Goal: Task Accomplishment & Management: Manage account settings

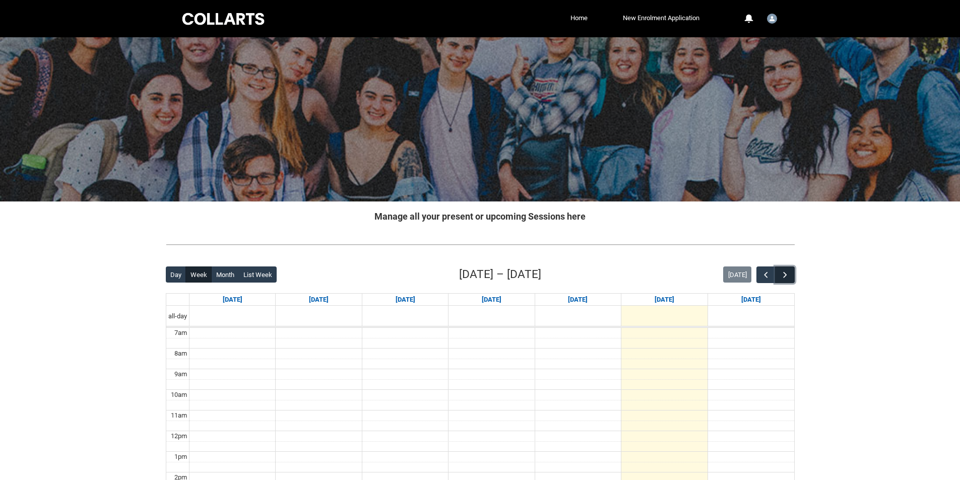
click at [786, 277] on span "button" at bounding box center [785, 275] width 10 height 10
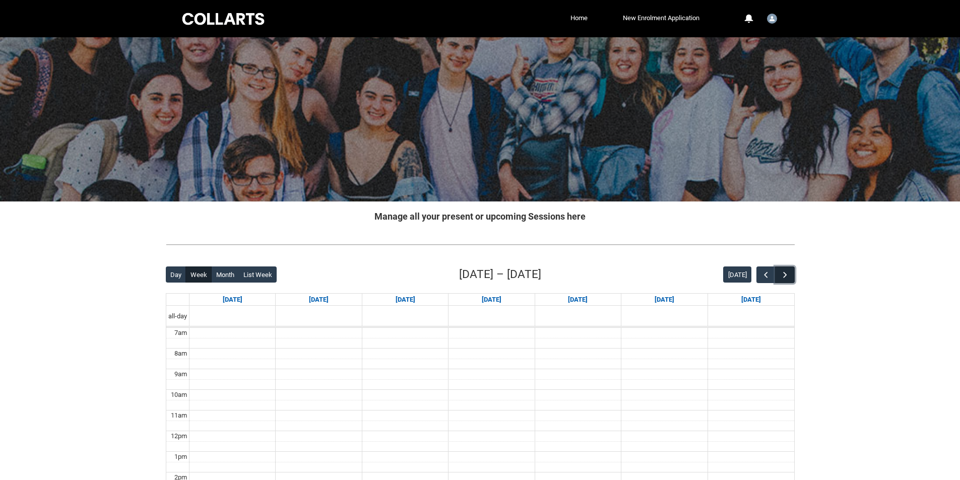
click at [786, 277] on span "button" at bounding box center [785, 275] width 10 height 10
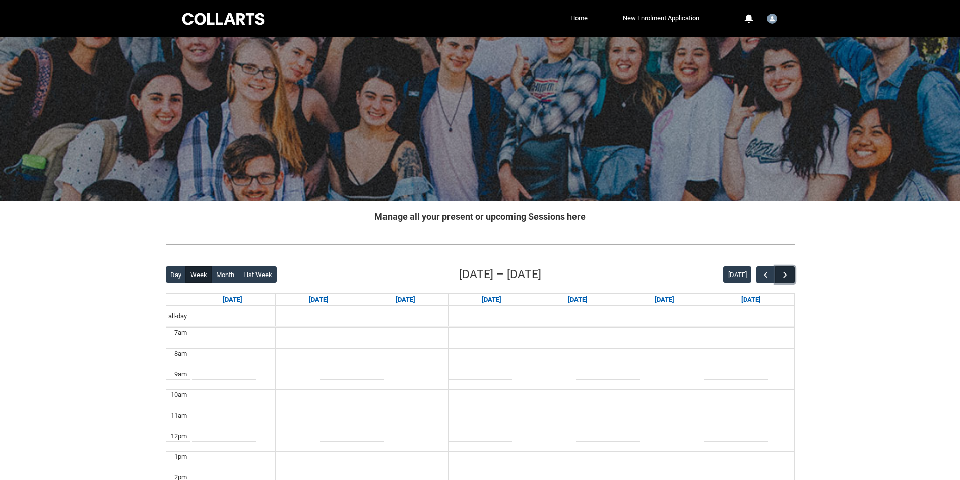
click at [786, 277] on span "button" at bounding box center [785, 275] width 10 height 10
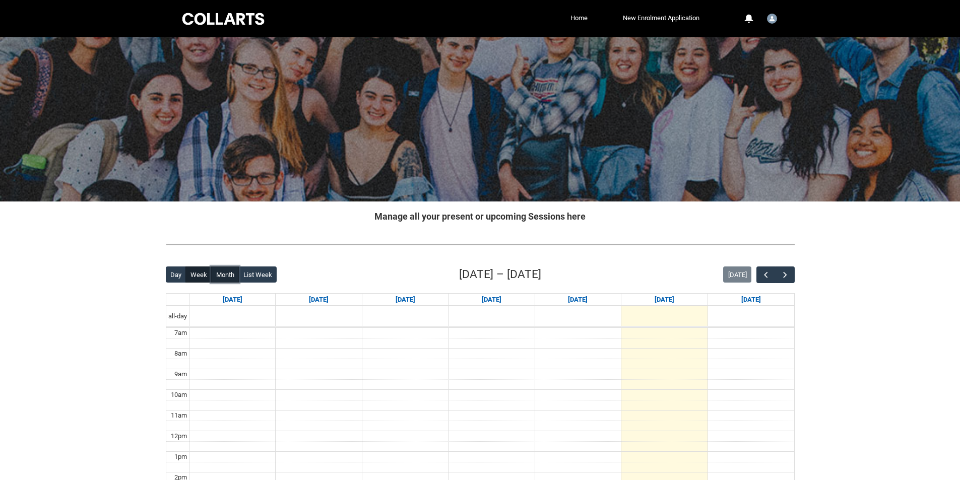
click at [217, 272] on button "Month" at bounding box center [225, 275] width 28 height 16
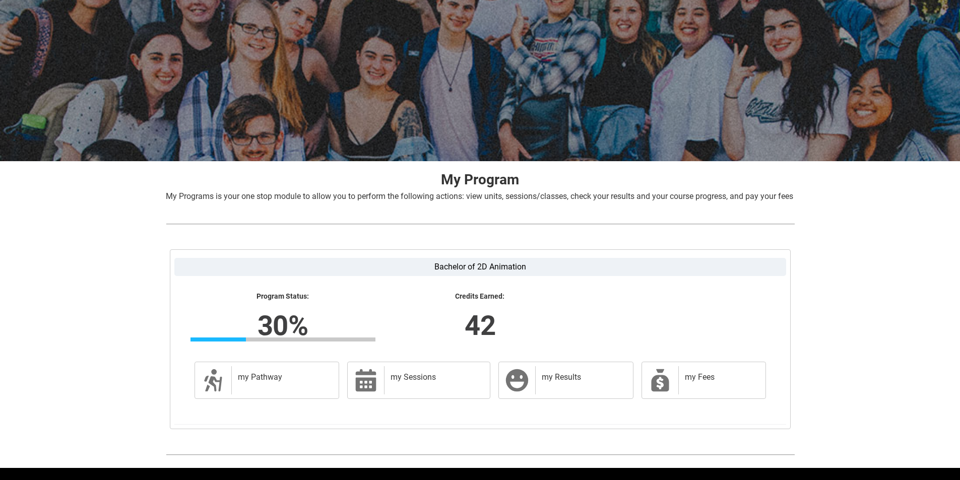
scroll to position [81, 0]
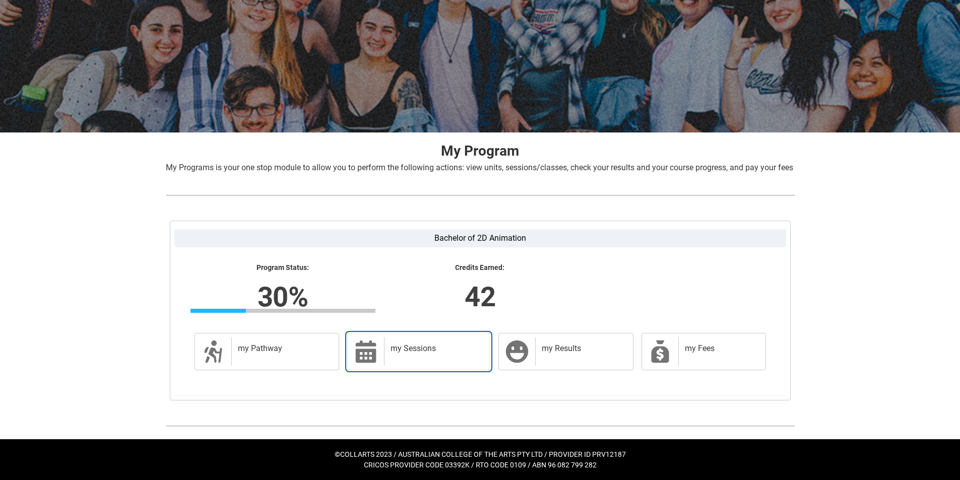
click at [373, 349] on icon at bounding box center [366, 352] width 21 height 22
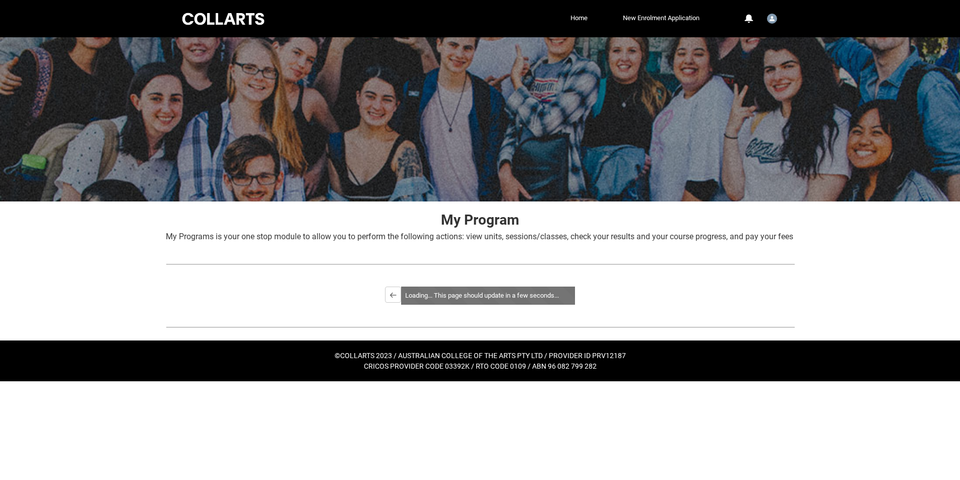
scroll to position [0, 0]
click at [336, 303] on button "Back" at bounding box center [344, 295] width 16 height 16
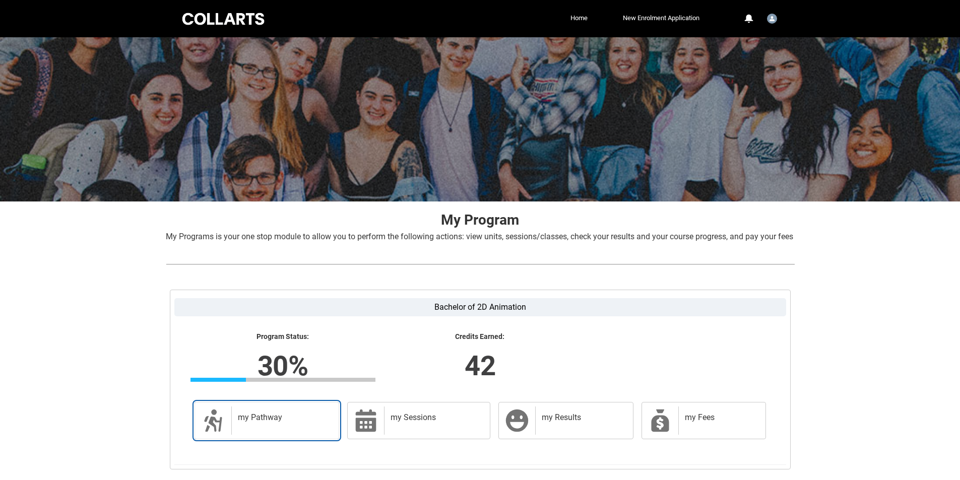
click at [249, 419] on div "my Pathway" at bounding box center [283, 421] width 104 height 28
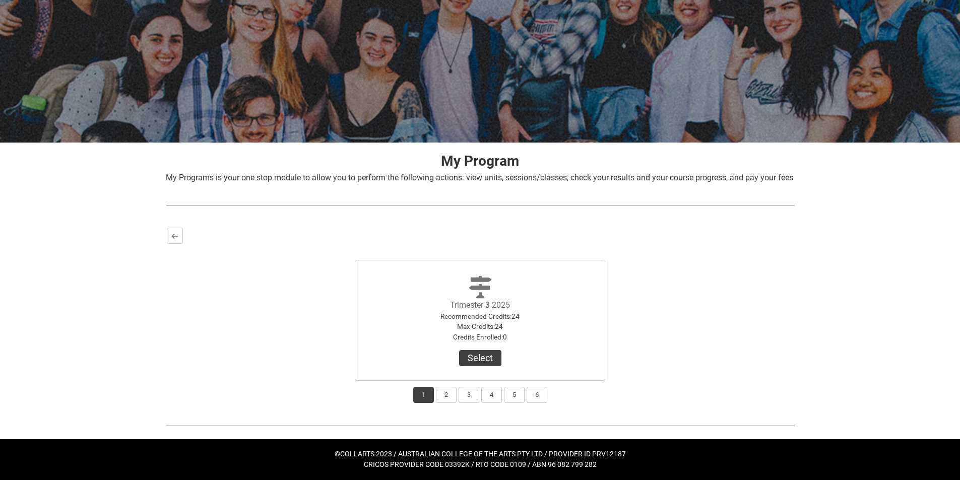
scroll to position [60, 0]
click at [499, 332] on div "Max Credits : 24" at bounding box center [480, 327] width 113 height 10
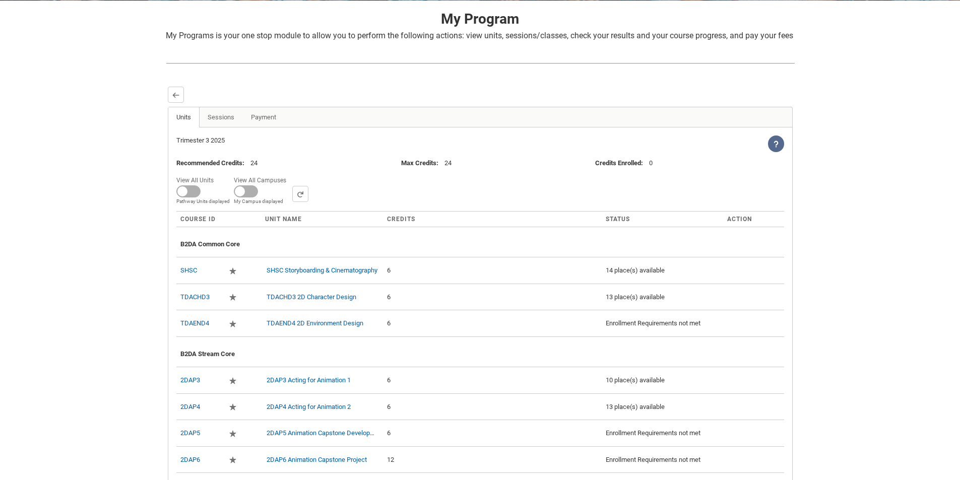
scroll to position [202, 0]
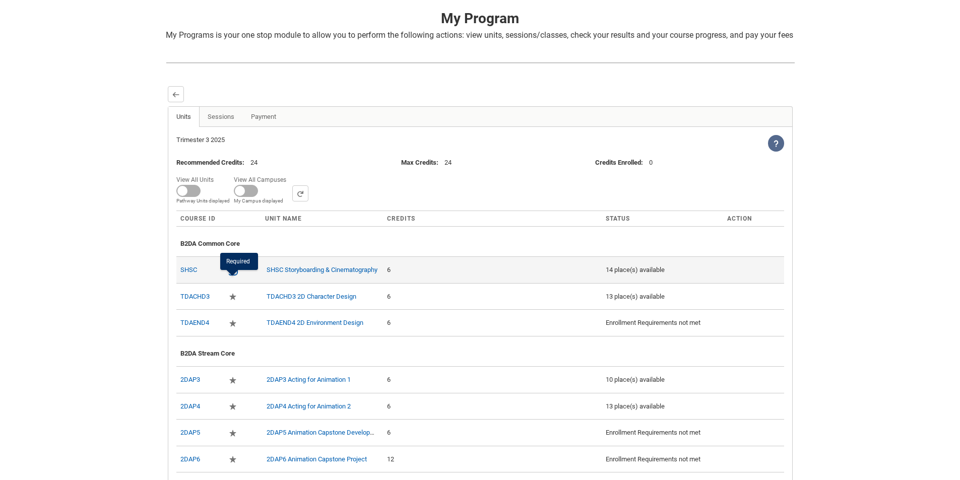
click at [232, 274] on lightning-primitive-icon "button" at bounding box center [232, 271] width 7 height 8
click at [451, 283] on td "6" at bounding box center [492, 270] width 219 height 27
click at [195, 274] on link "SHSC" at bounding box center [188, 270] width 17 height 8
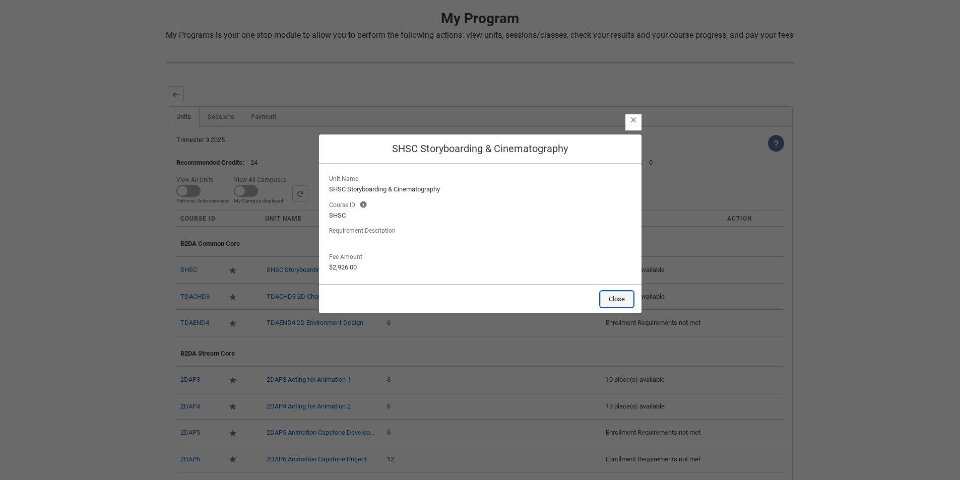
click at [623, 303] on button "Close" at bounding box center [616, 299] width 33 height 16
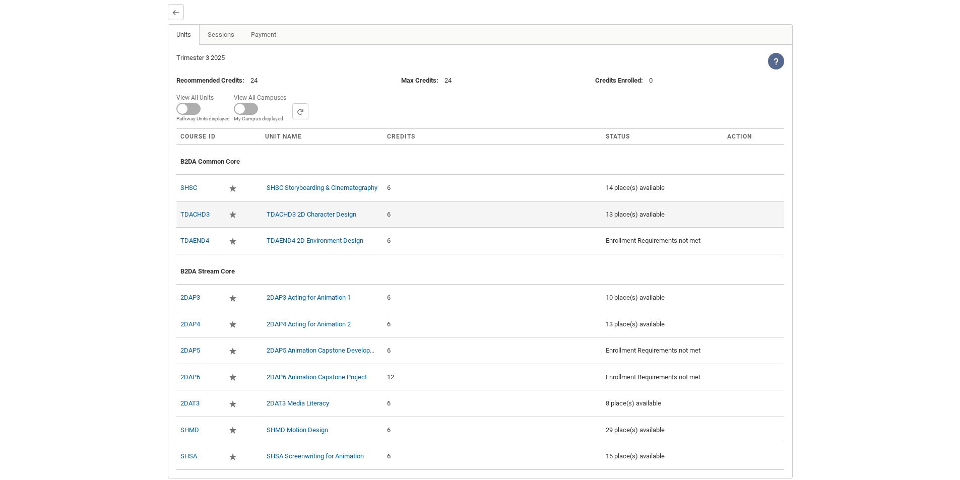
scroll to position [282, 0]
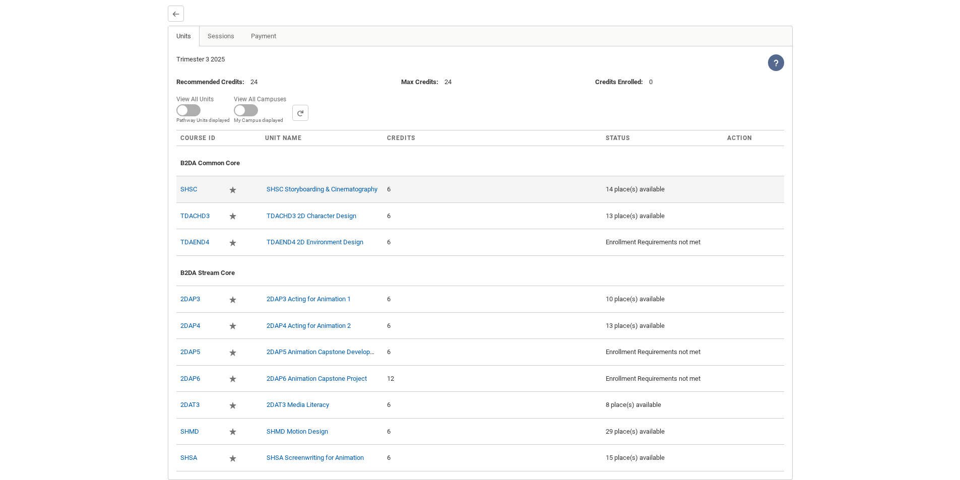
click at [762, 198] on td at bounding box center [753, 189] width 61 height 27
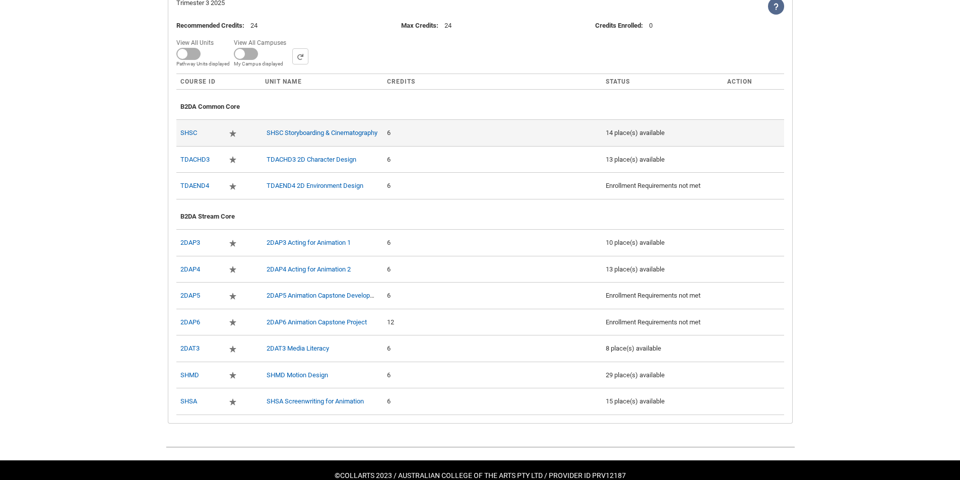
scroll to position [339, 0]
